Goal: Information Seeking & Learning: Find contact information

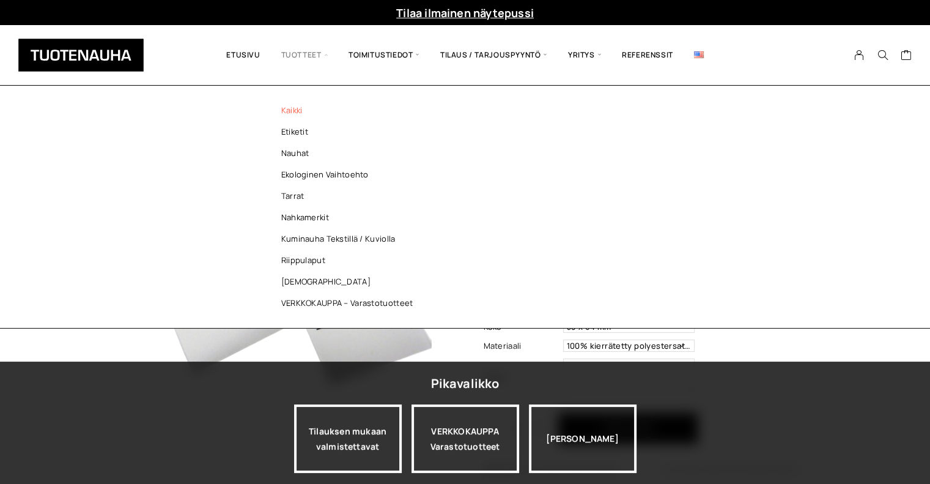
click at [287, 112] on link "Kaikki" at bounding box center [350, 110] width 177 height 21
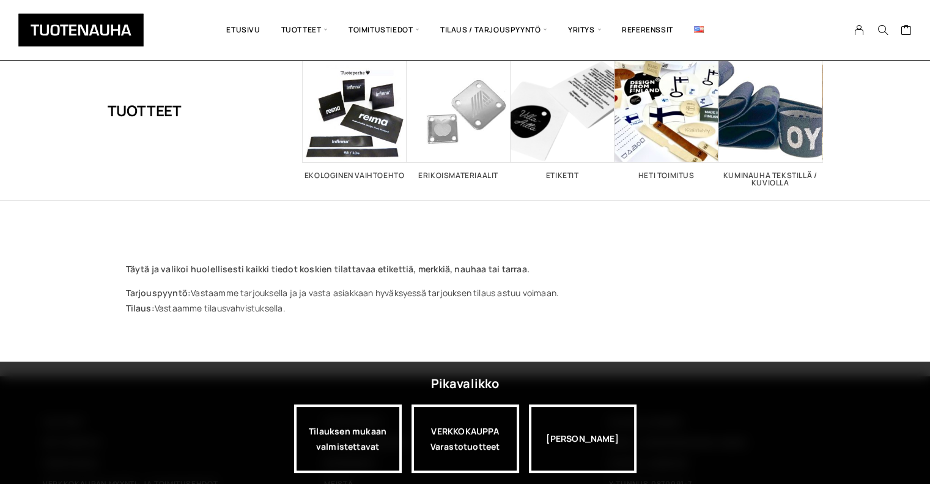
scroll to position [146, 0]
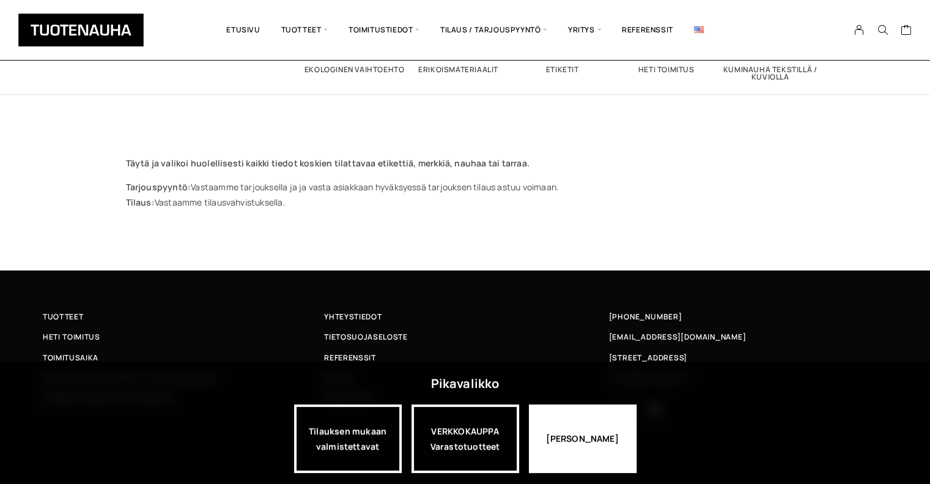
click at [564, 419] on div "[PERSON_NAME]" at bounding box center [583, 438] width 108 height 68
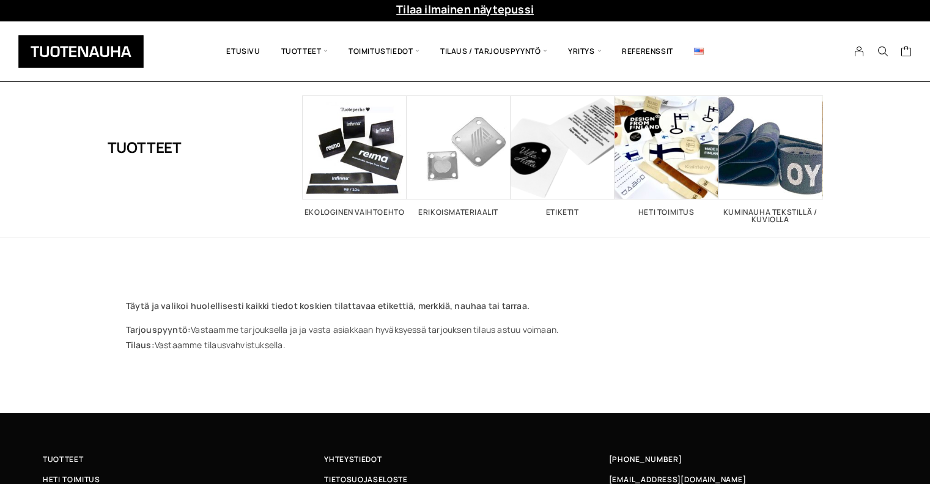
scroll to position [0, 0]
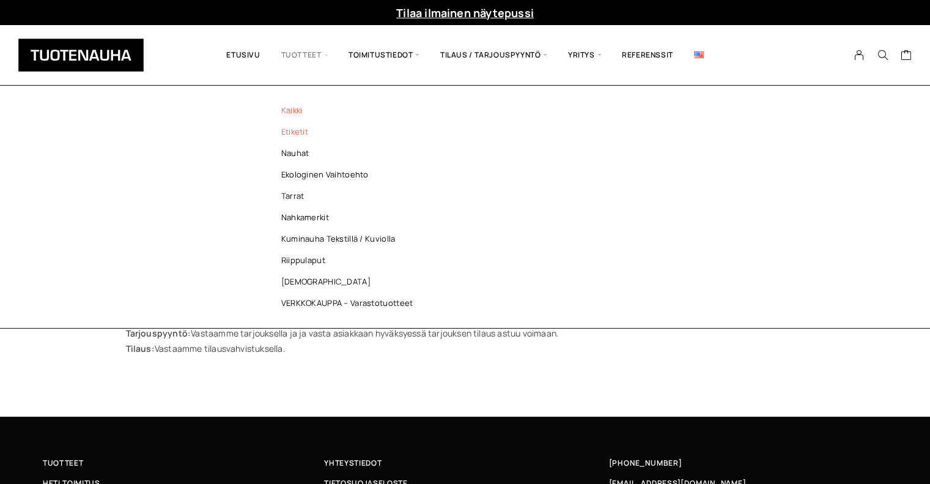
click at [291, 124] on link "Etiketit" at bounding box center [350, 131] width 177 height 21
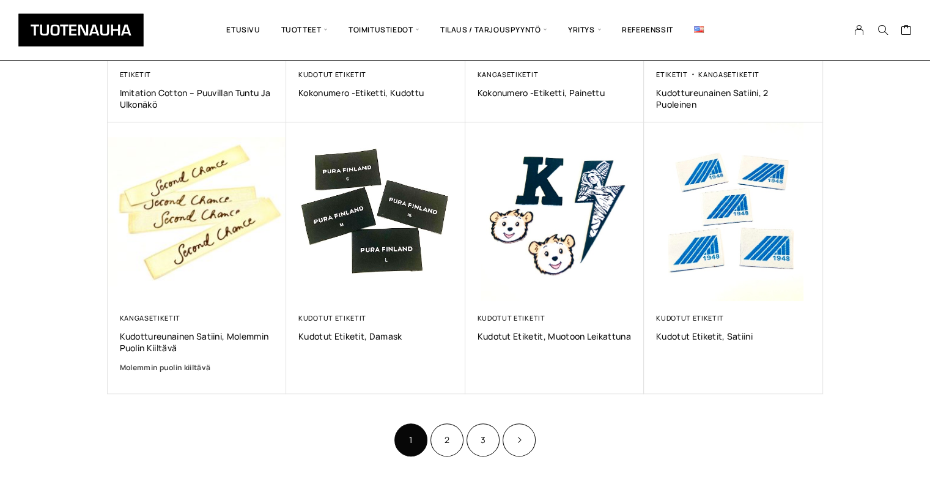
scroll to position [673, 0]
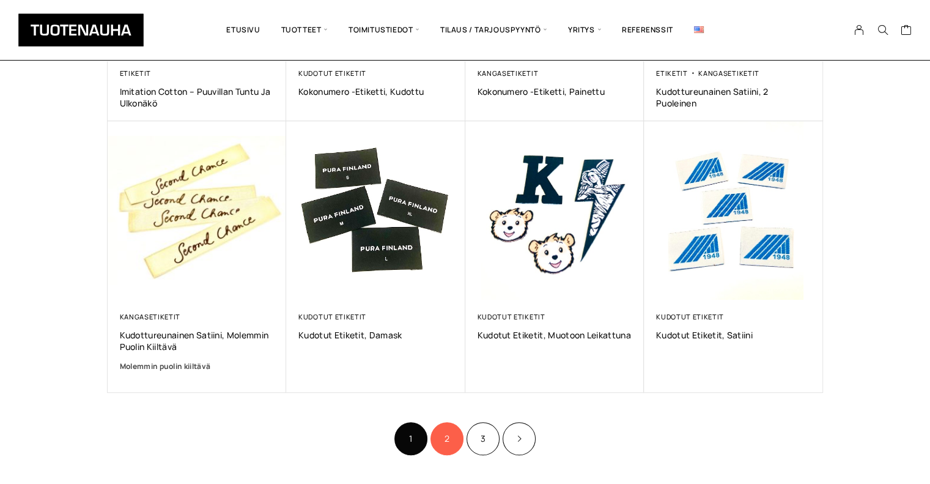
click at [448, 440] on link "2" at bounding box center [447, 438] width 33 height 33
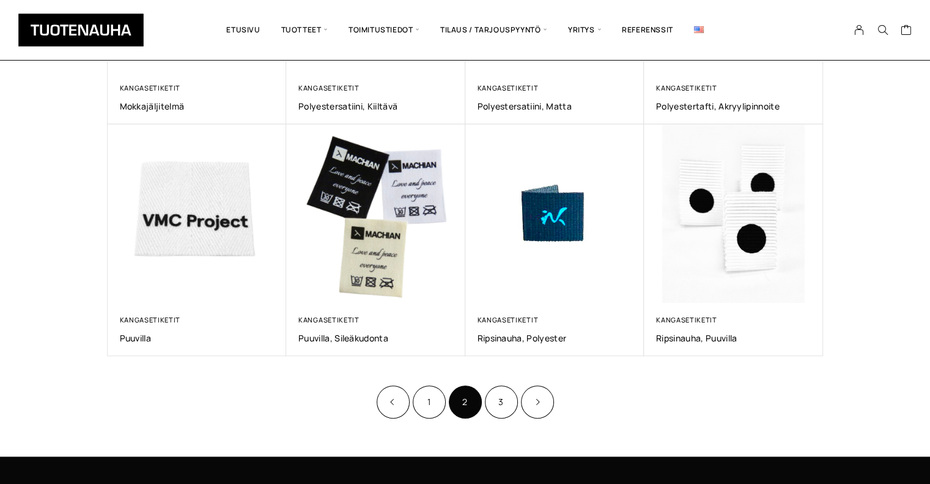
scroll to position [648, 0]
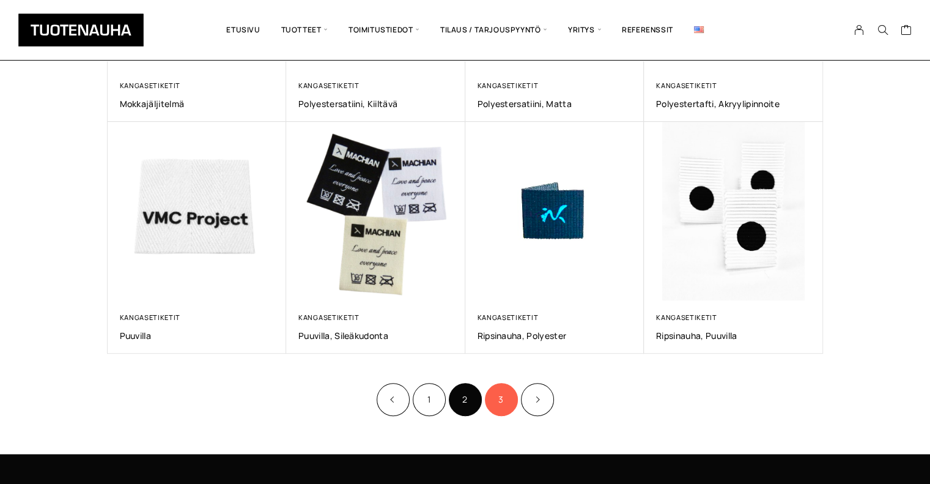
click at [502, 397] on link "3" at bounding box center [501, 399] width 33 height 33
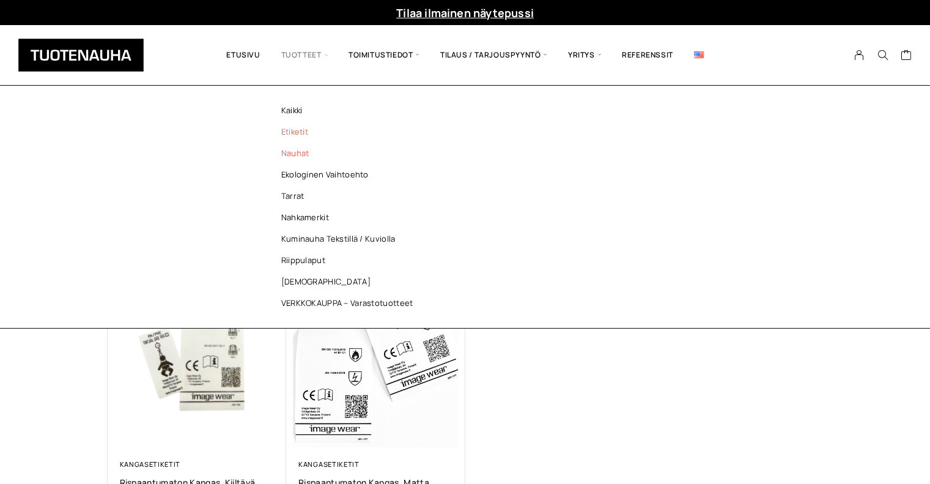
click at [284, 152] on link "Nauhat" at bounding box center [350, 153] width 177 height 21
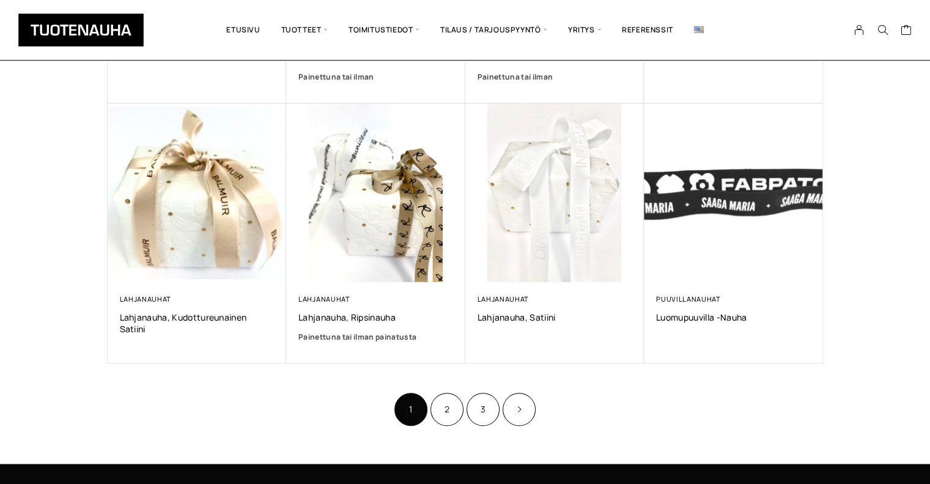
scroll to position [704, 0]
click at [437, 415] on link "2" at bounding box center [447, 409] width 33 height 33
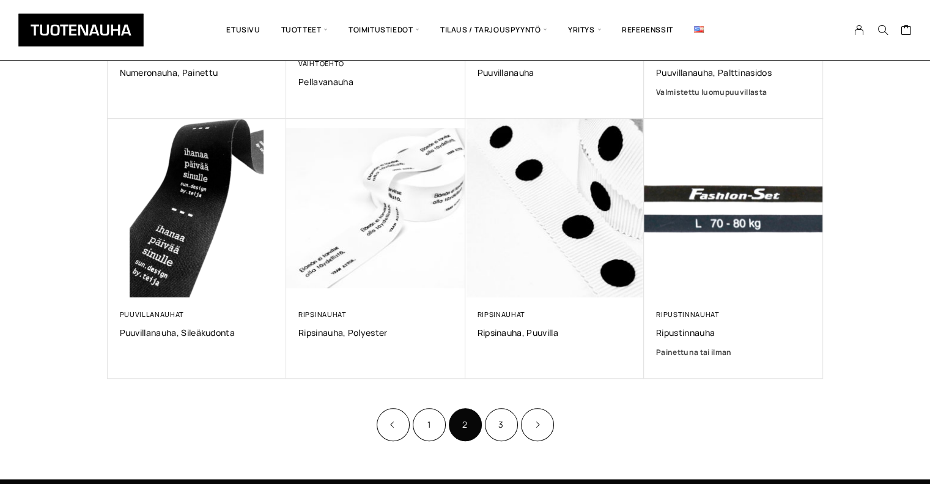
scroll to position [680, 0]
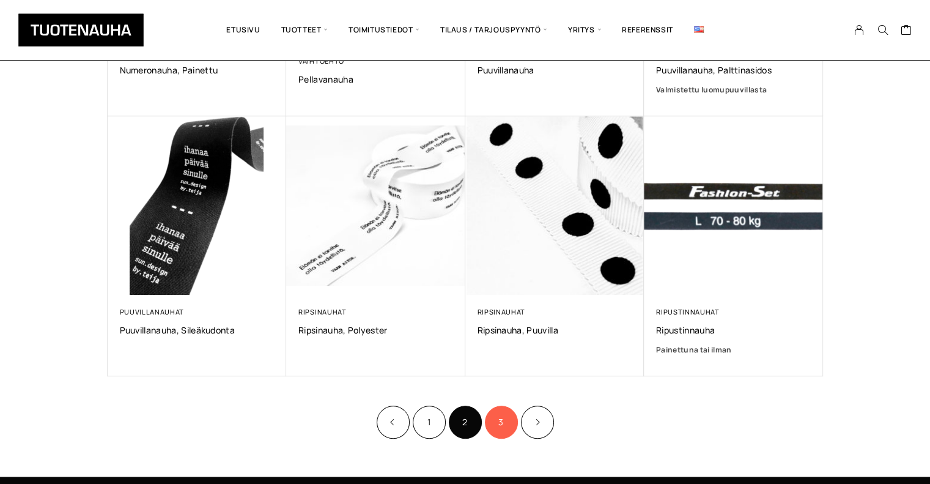
click at [497, 427] on link "3" at bounding box center [501, 421] width 33 height 33
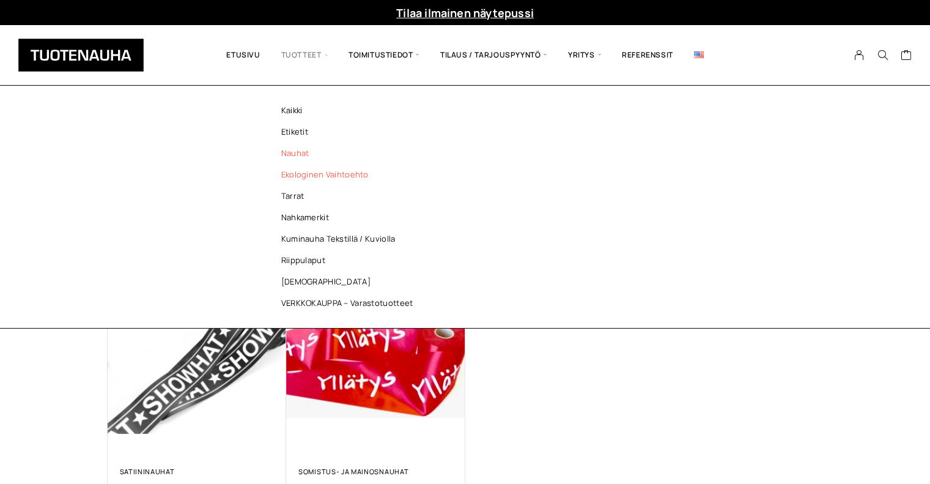
click at [305, 181] on link "Ekologinen vaihtoehto" at bounding box center [350, 174] width 177 height 21
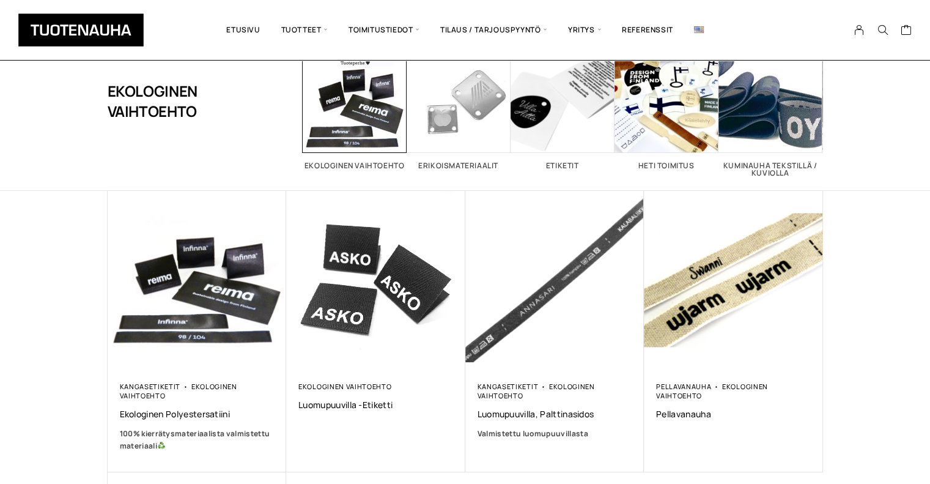
scroll to position [73, 0]
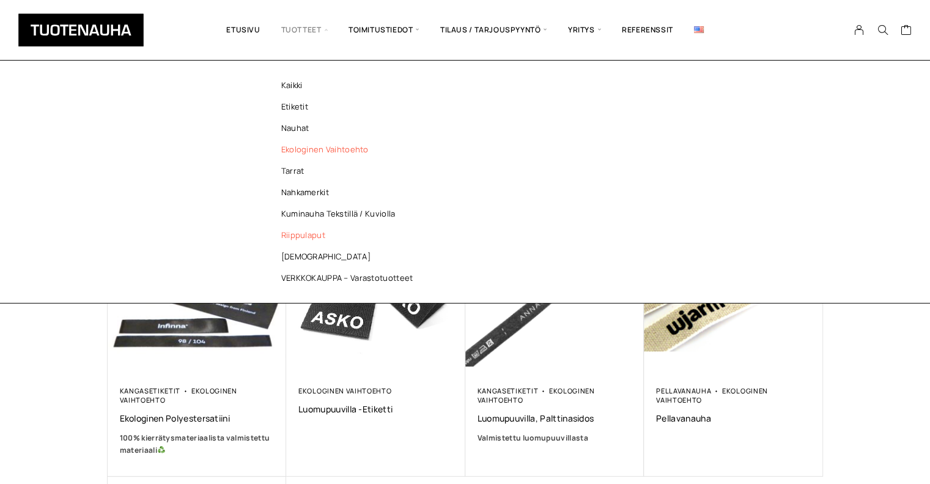
click at [287, 232] on link "Riippulaput" at bounding box center [350, 234] width 177 height 21
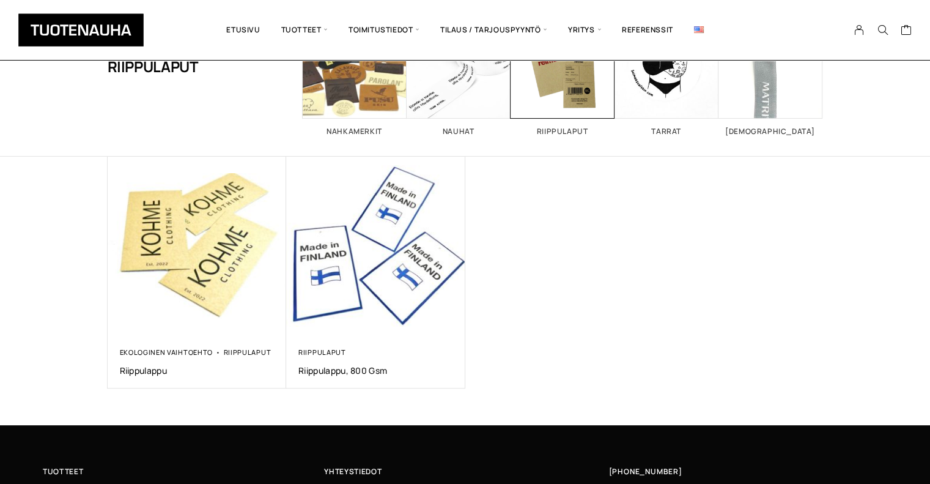
scroll to position [104, 0]
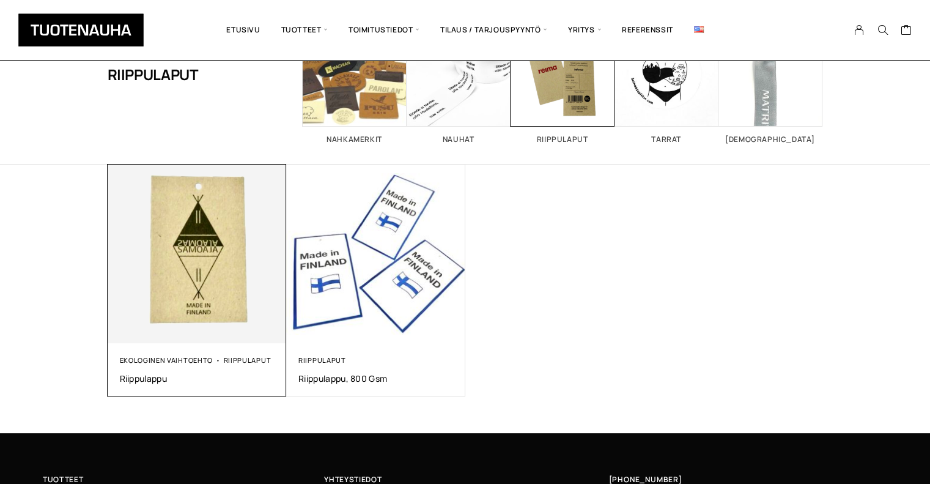
click at [179, 228] on img at bounding box center [197, 254] width 188 height 188
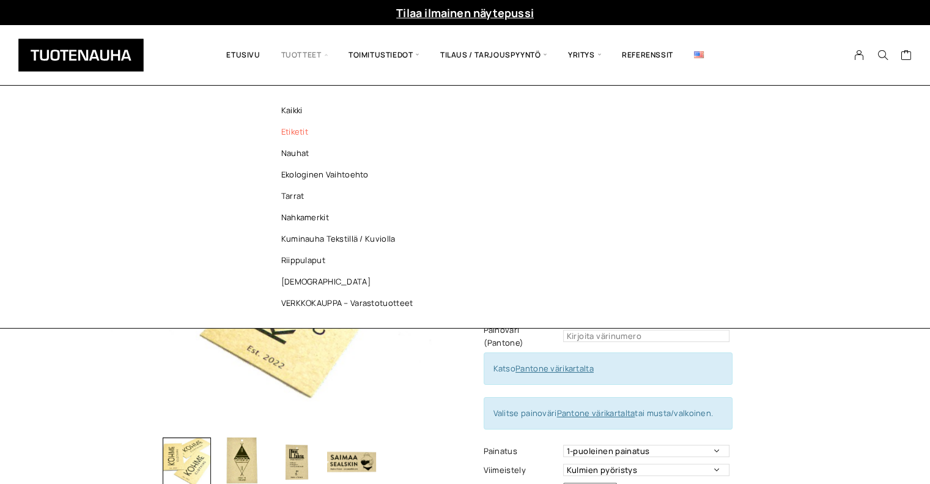
click at [283, 130] on link "Etiketit" at bounding box center [350, 131] width 177 height 21
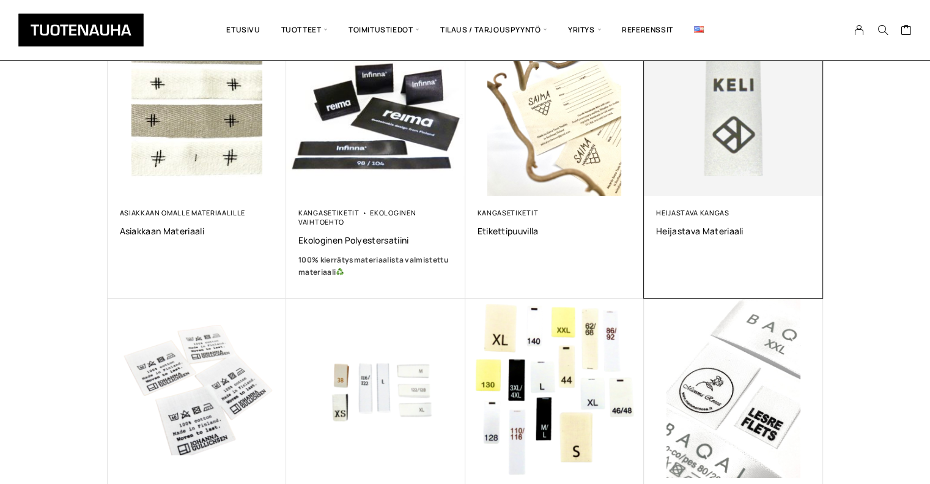
scroll to position [250, 0]
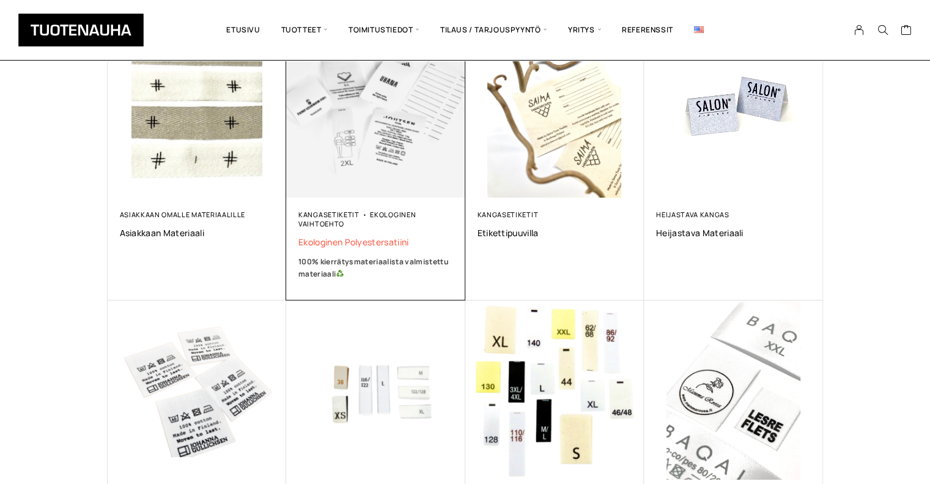
click at [352, 244] on span "Ekologinen polyestersatiini" at bounding box center [375, 242] width 155 height 12
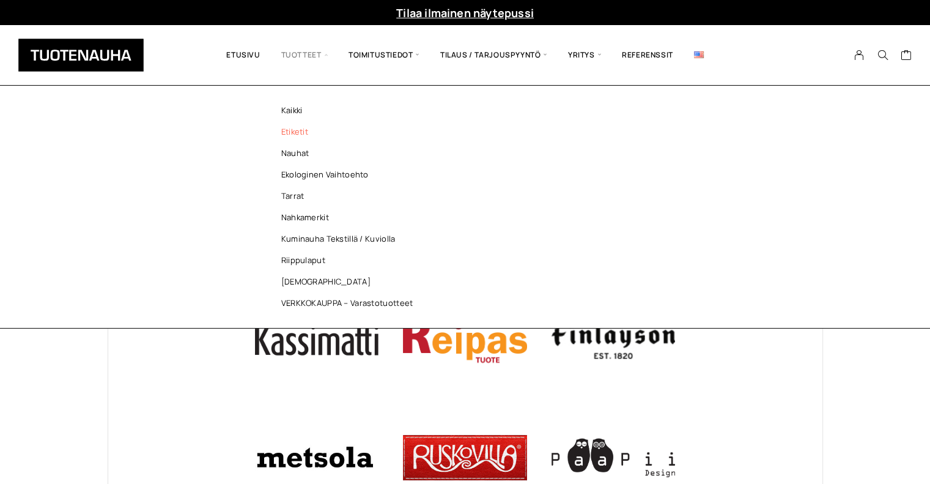
click at [284, 134] on link "Etiketit" at bounding box center [350, 131] width 177 height 21
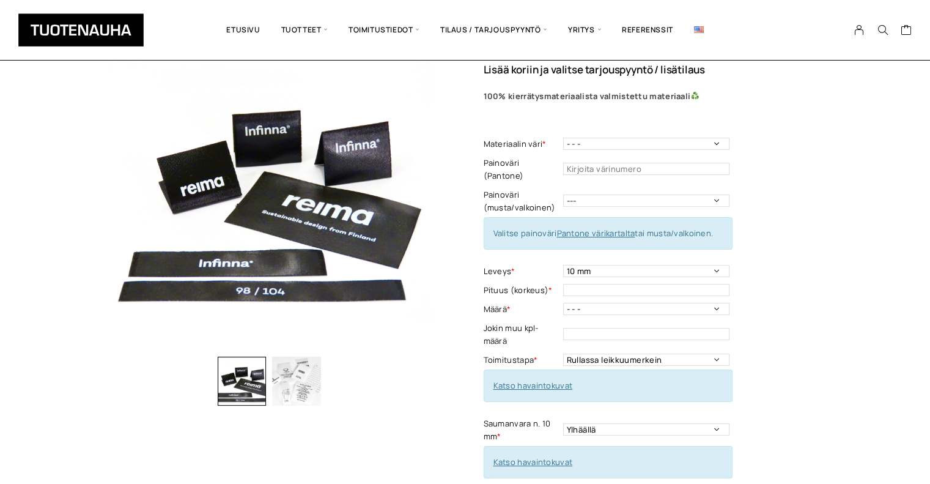
scroll to position [82, 0]
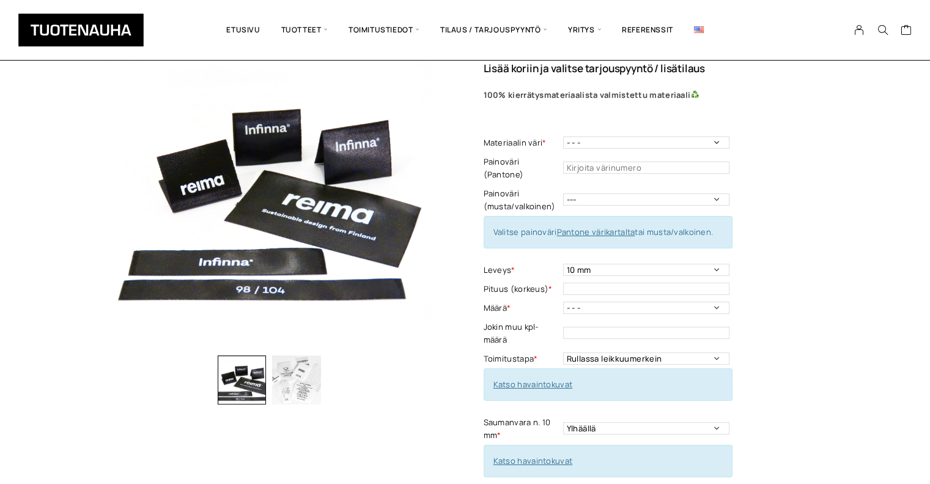
click at [290, 388] on img "button" at bounding box center [296, 379] width 49 height 49
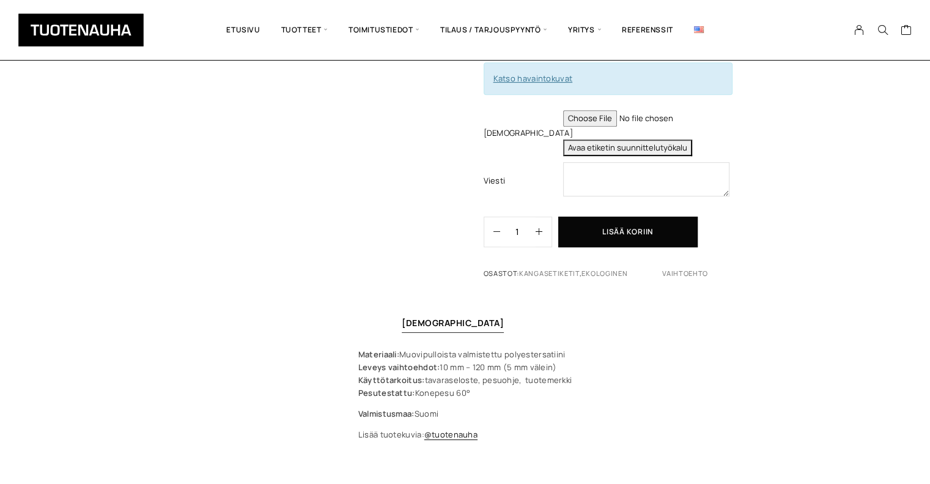
scroll to position [602, 0]
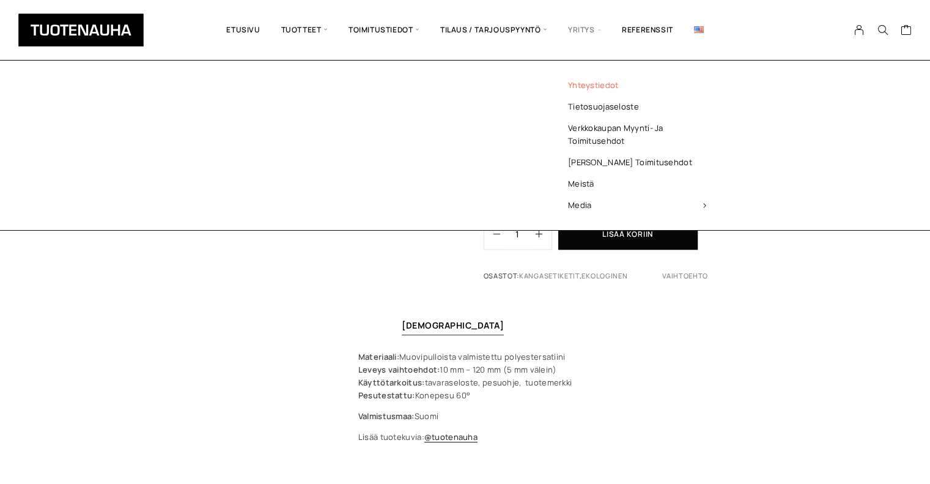
click at [591, 90] on link "Yhteystiedot" at bounding box center [637, 85] width 177 height 21
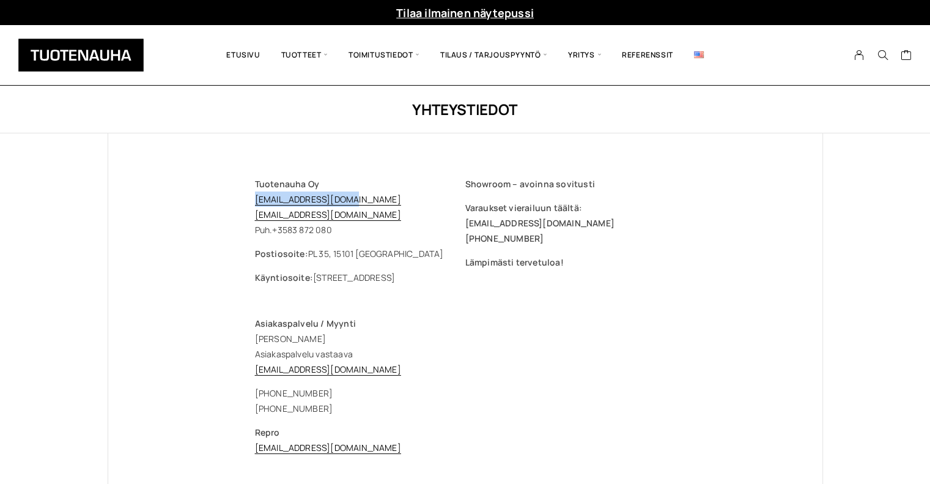
drag, startPoint x: 357, startPoint y: 199, endPoint x: 245, endPoint y: 195, distance: 112.0
copy link "myynti@tuotenauha.fi"
click at [574, 275] on div "Showroom – avoinna sovitusti Varaukset vierailuun täältä: myynti@tuotenauha.fi …" at bounding box center [570, 230] width 210 height 109
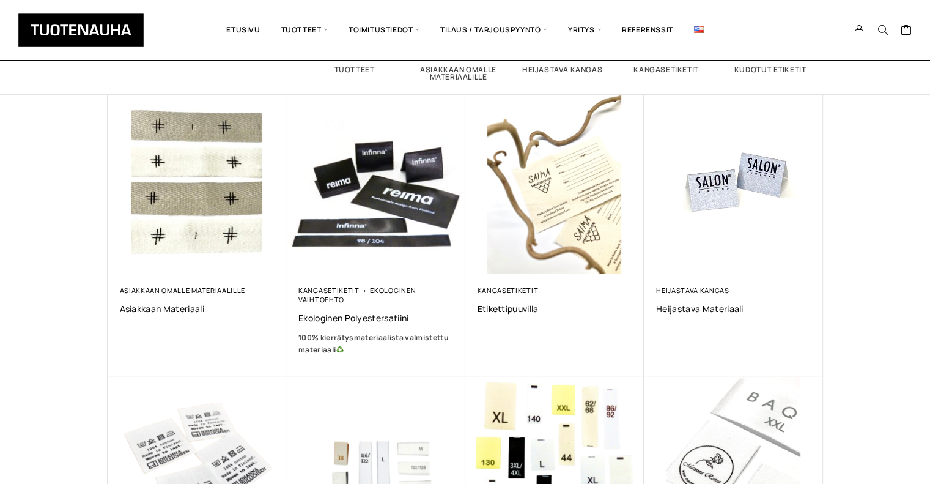
scroll to position [176, 0]
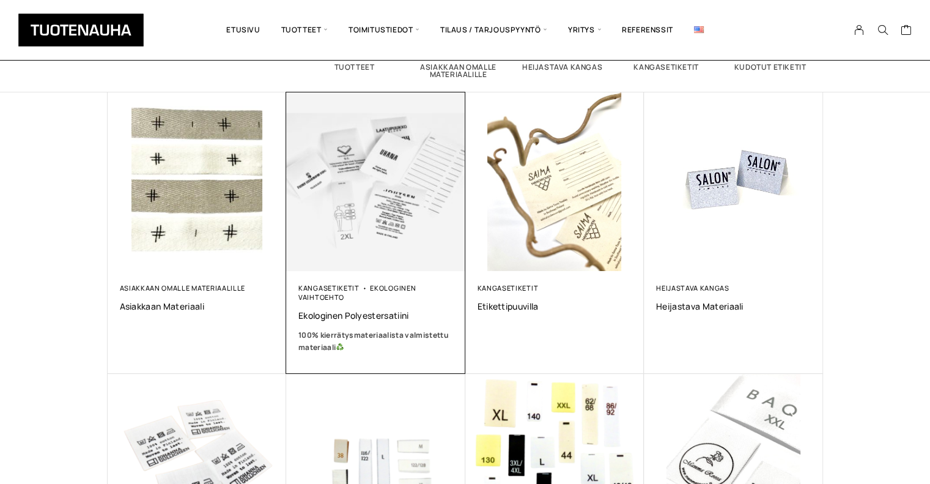
click at [358, 230] on img at bounding box center [376, 181] width 188 height 188
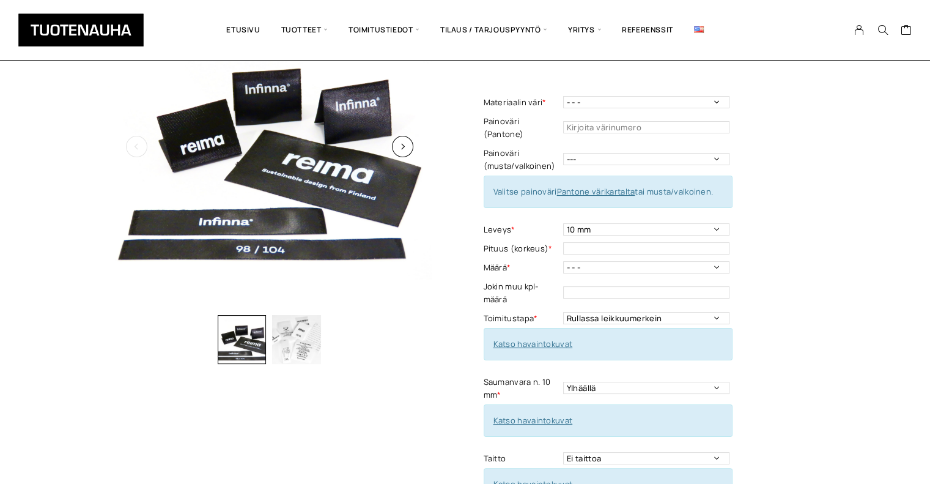
scroll to position [130, 0]
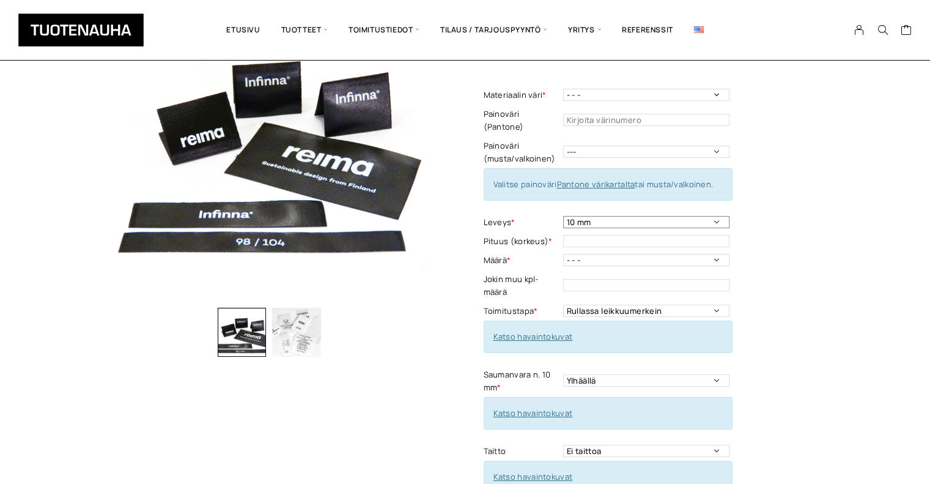
click at [653, 216] on select "10 mm 15 mm 20 mm 25 mm 30 mm 35 mm 40 mm 45 mm 50 mm 55 mm 60 mm 65 mm 70 mm" at bounding box center [646, 222] width 166 height 12
click at [361, 259] on img at bounding box center [270, 139] width 324 height 324
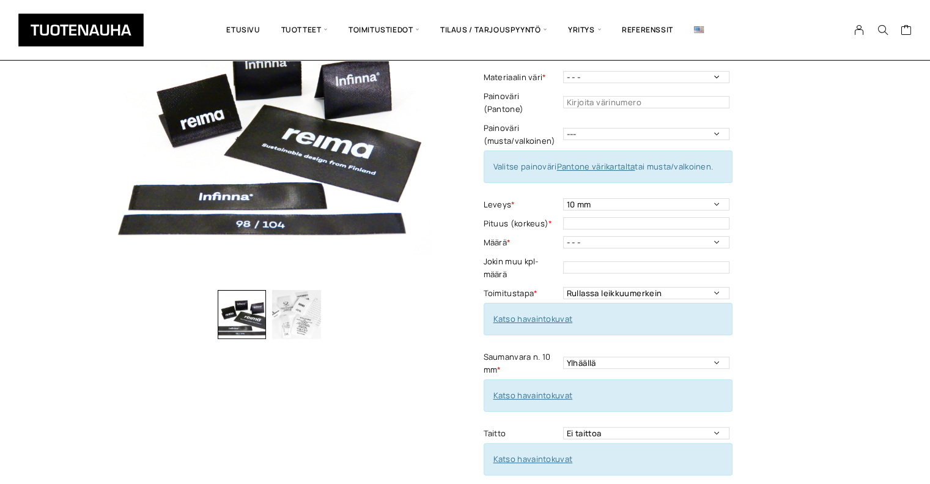
scroll to position [150, 0]
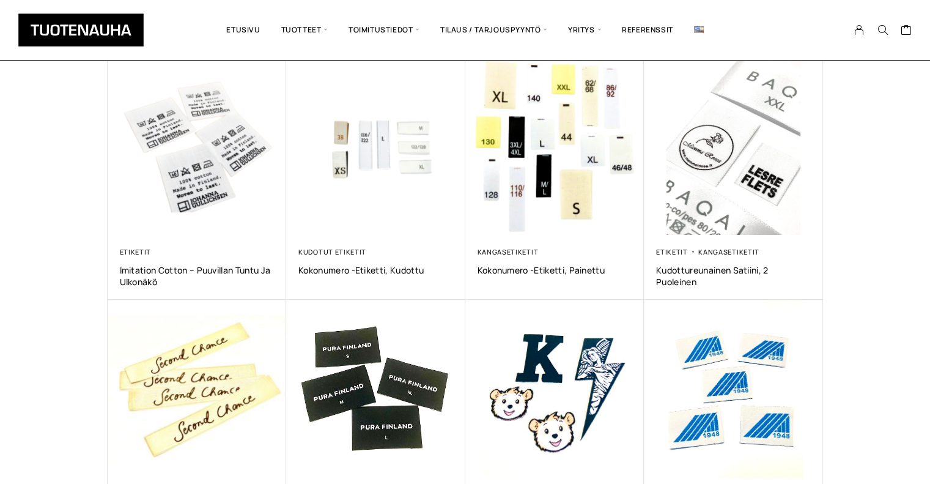
scroll to position [497, 0]
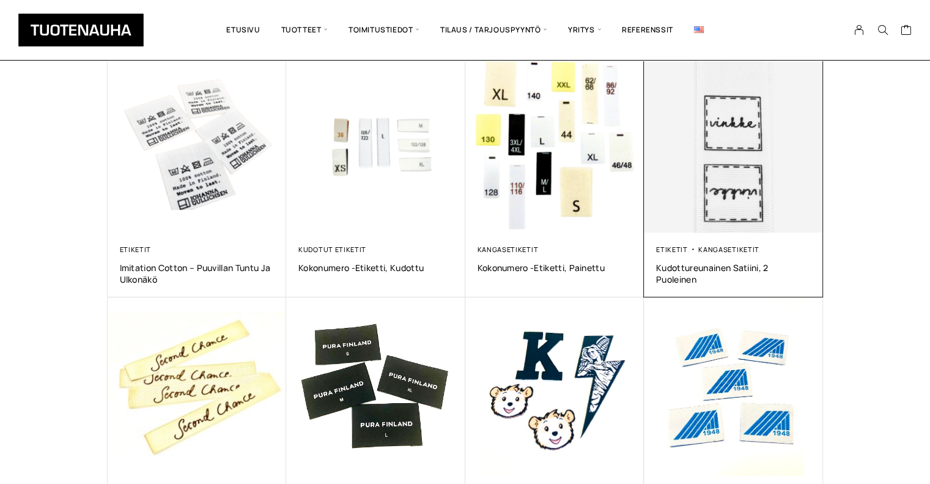
click at [756, 199] on img at bounding box center [734, 143] width 188 height 188
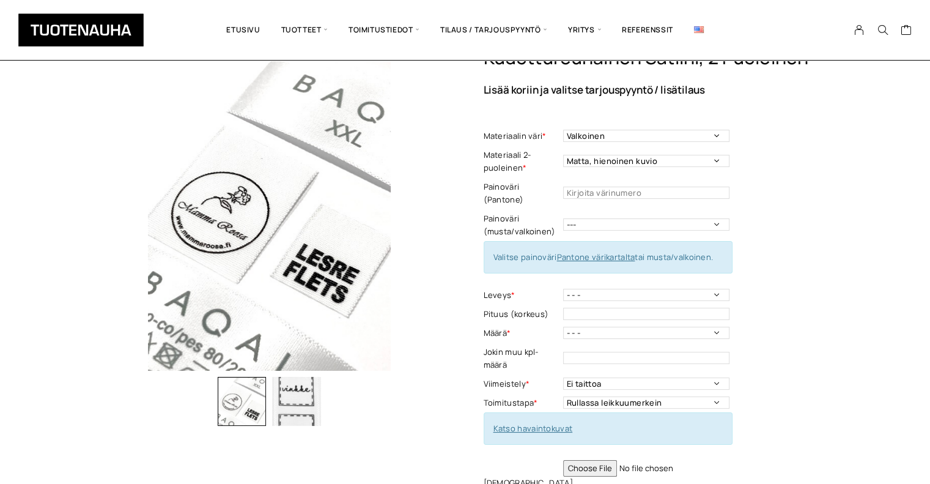
scroll to position [68, 0]
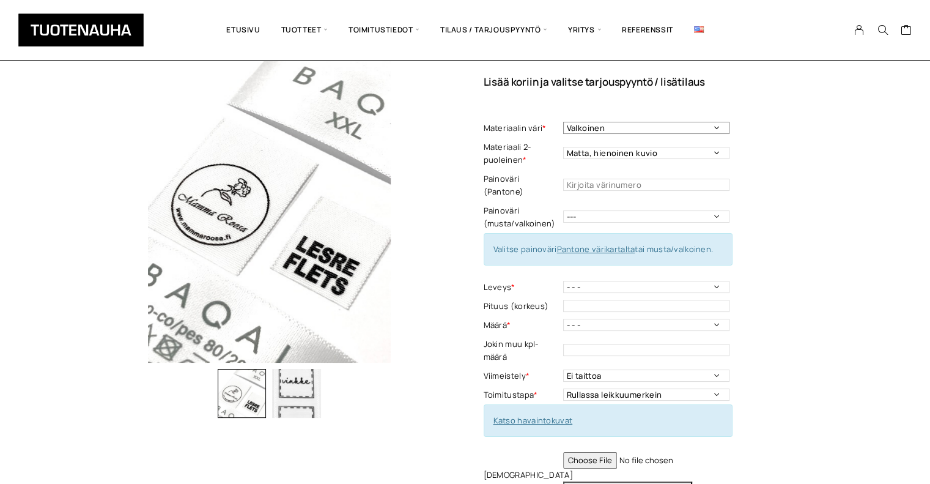
click at [632, 131] on select "Valkoinen" at bounding box center [646, 128] width 166 height 12
click at [612, 210] on select "--- Musta Valkoinen" at bounding box center [646, 216] width 166 height 12
